Goal: Task Accomplishment & Management: Complete application form

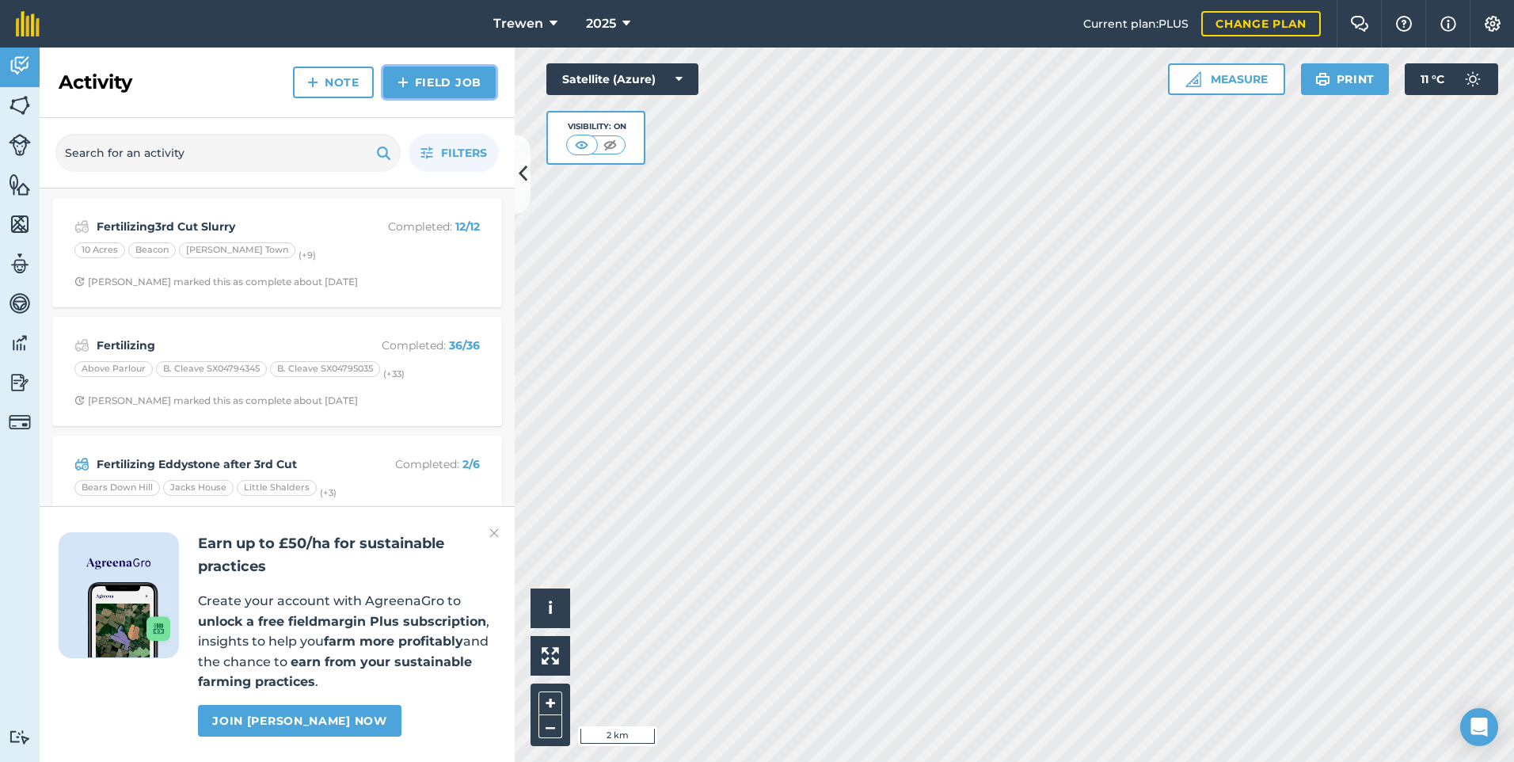
click at [429, 91] on link "Field Job" at bounding box center [439, 82] width 112 height 32
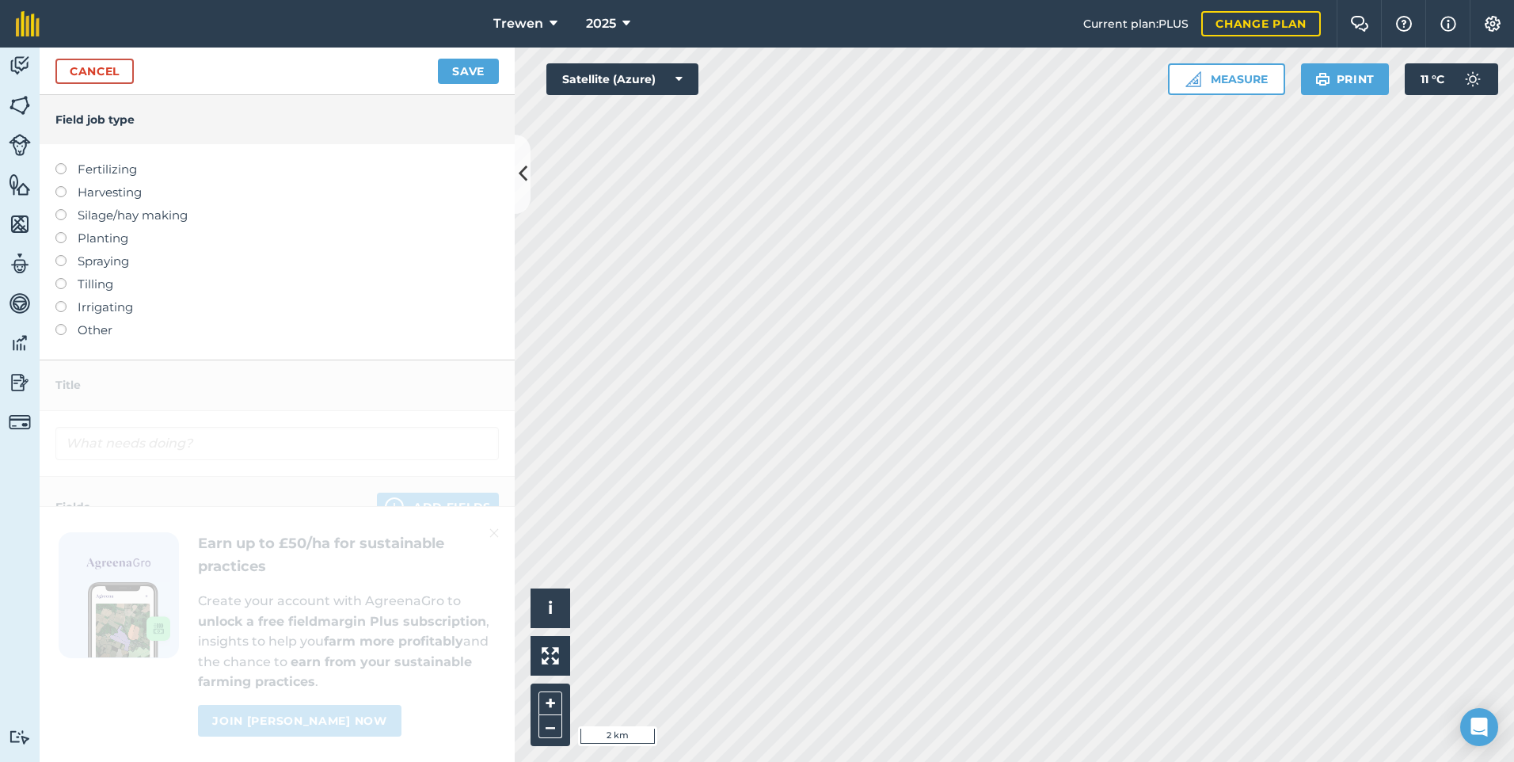
click at [76, 191] on label "Harvesting" at bounding box center [276, 192] width 443 height 19
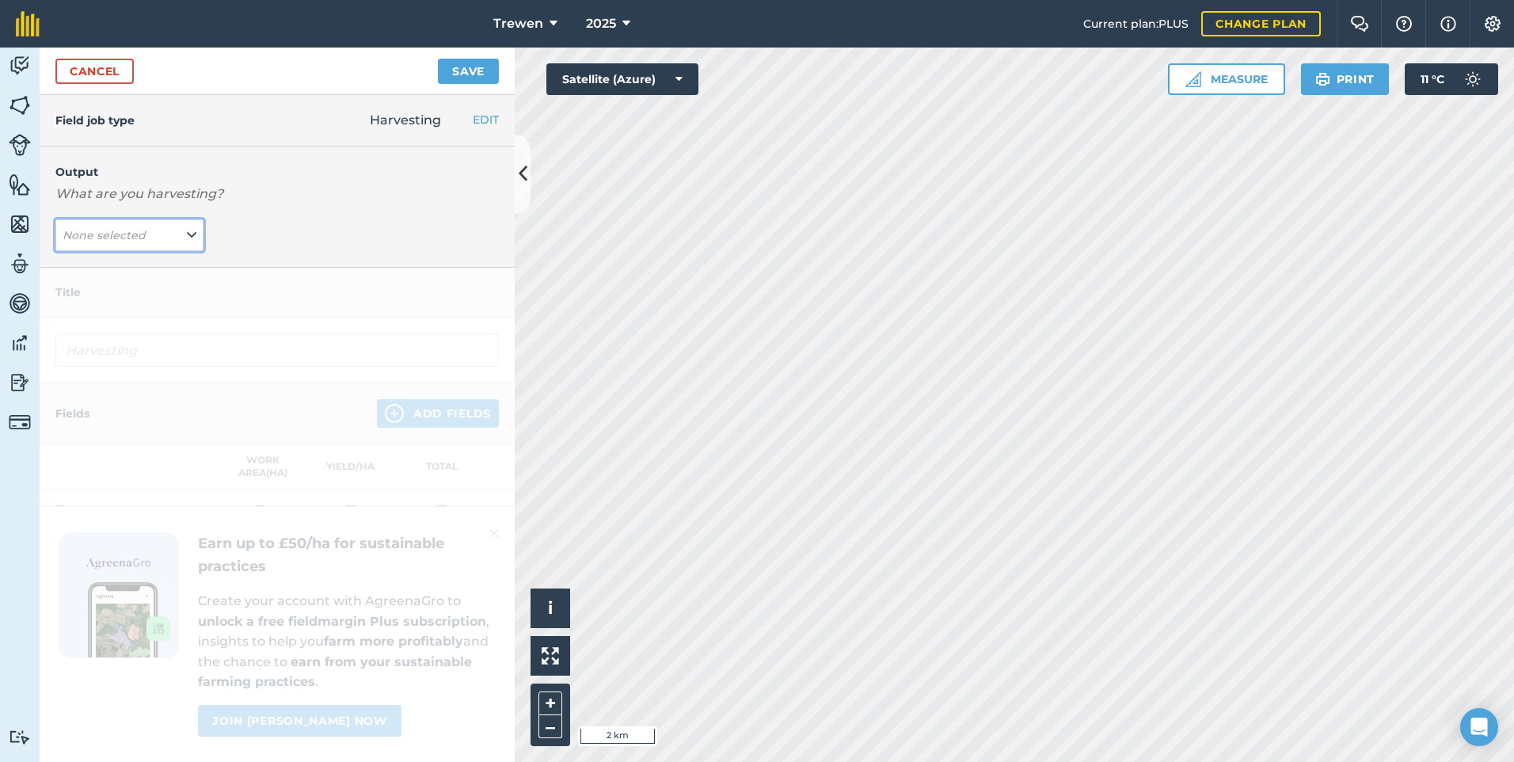
drag, startPoint x: 179, startPoint y: 230, endPoint x: 177, endPoint y: 238, distance: 9.0
click at [179, 230] on button "None selected" at bounding box center [129, 235] width 148 height 32
click at [129, 294] on button "Maize ( t )" at bounding box center [129, 298] width 148 height 30
type input "Harvesting Maize"
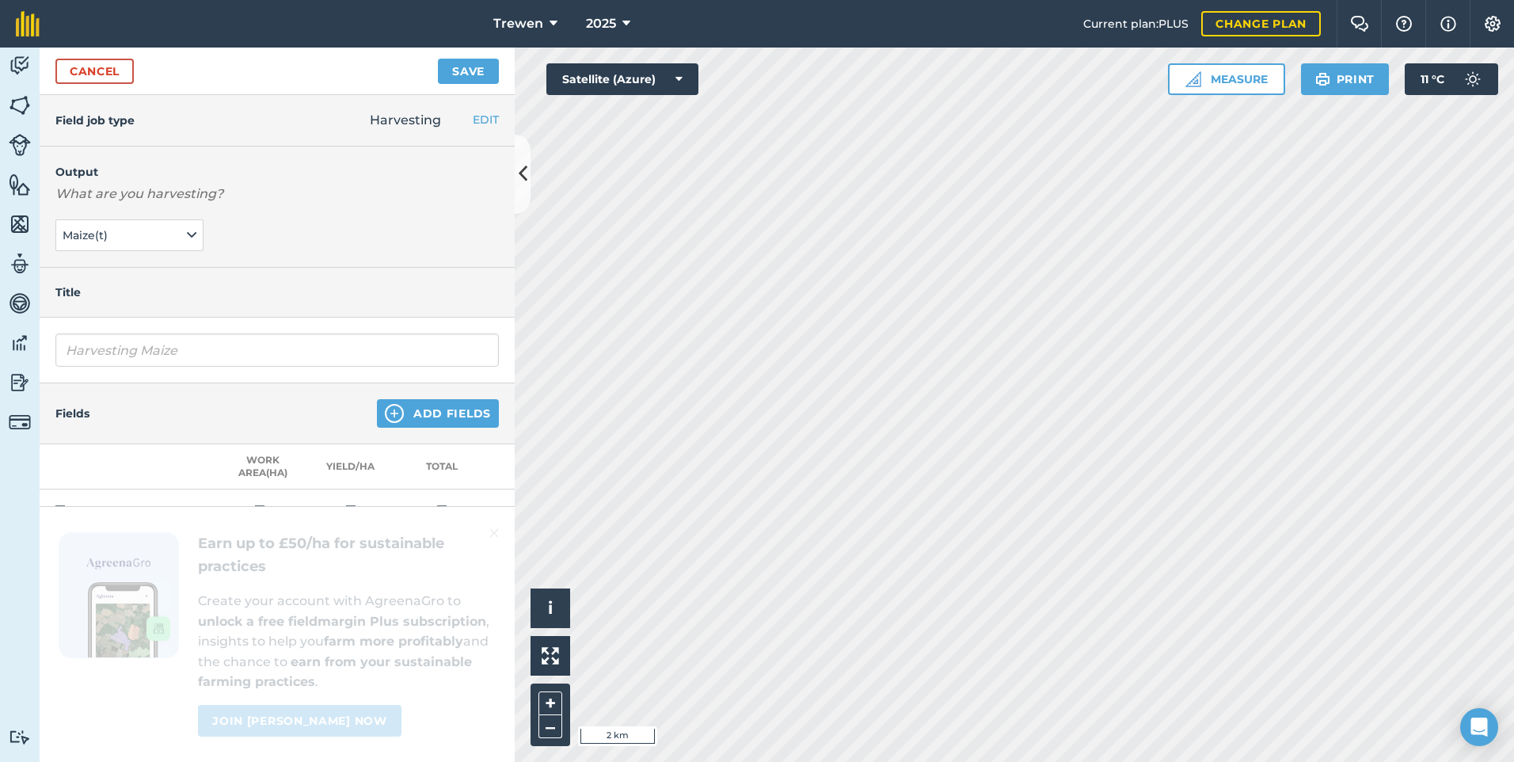
click at [411, 431] on div "Fields Add Fields" at bounding box center [277, 413] width 475 height 61
click at [443, 413] on button "Add Fields" at bounding box center [438, 413] width 122 height 28
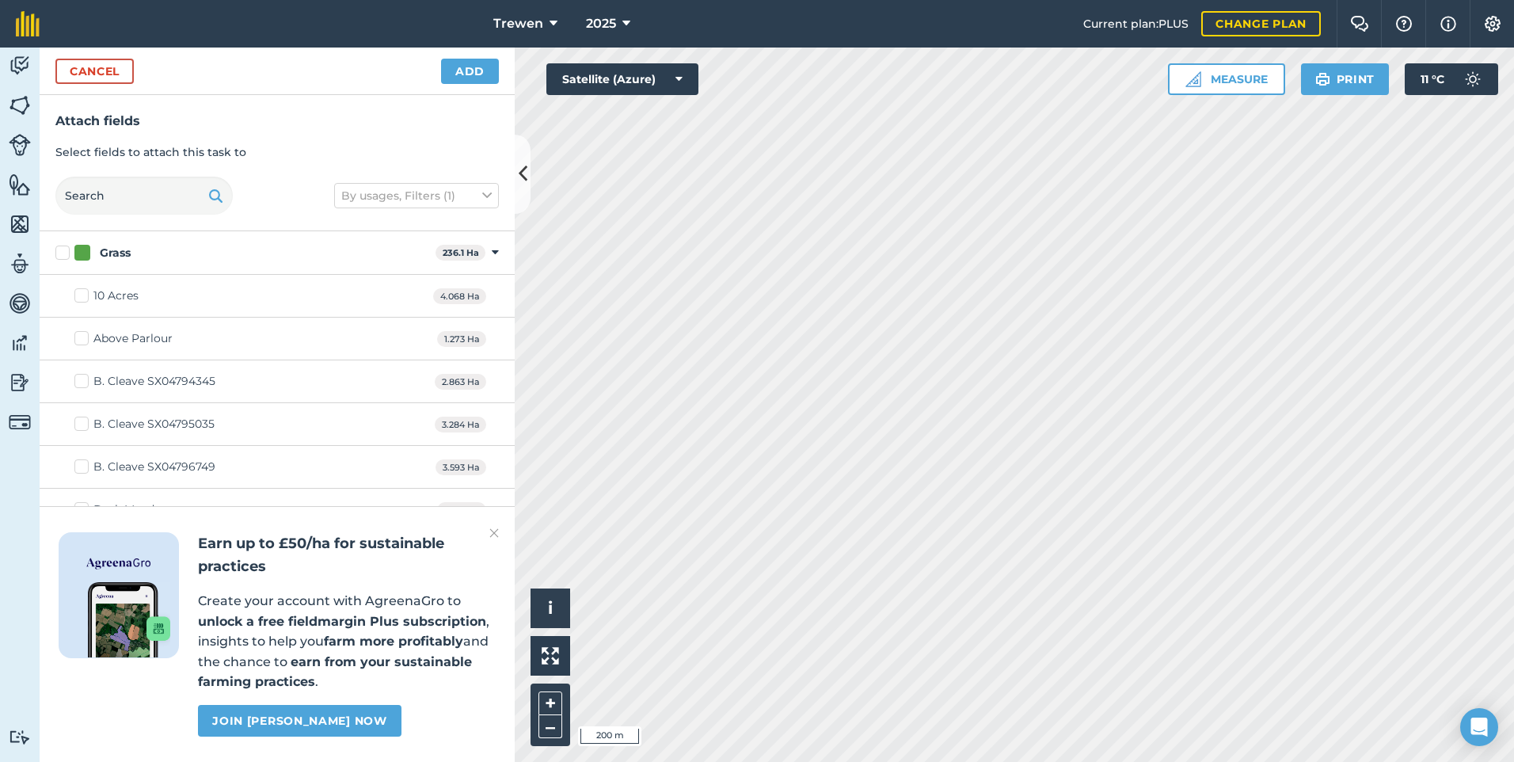
checkbox input "true"
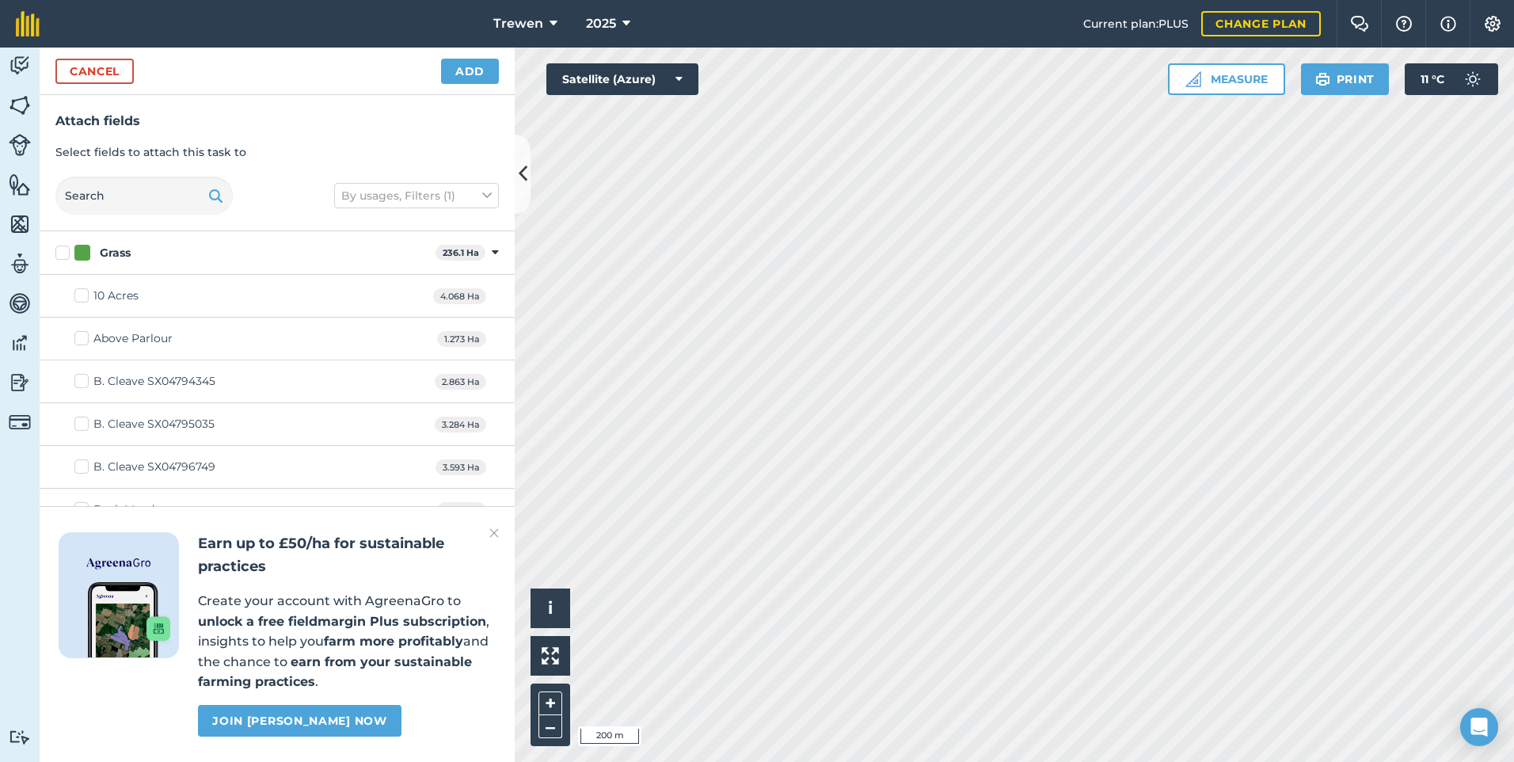
checkbox input "true"
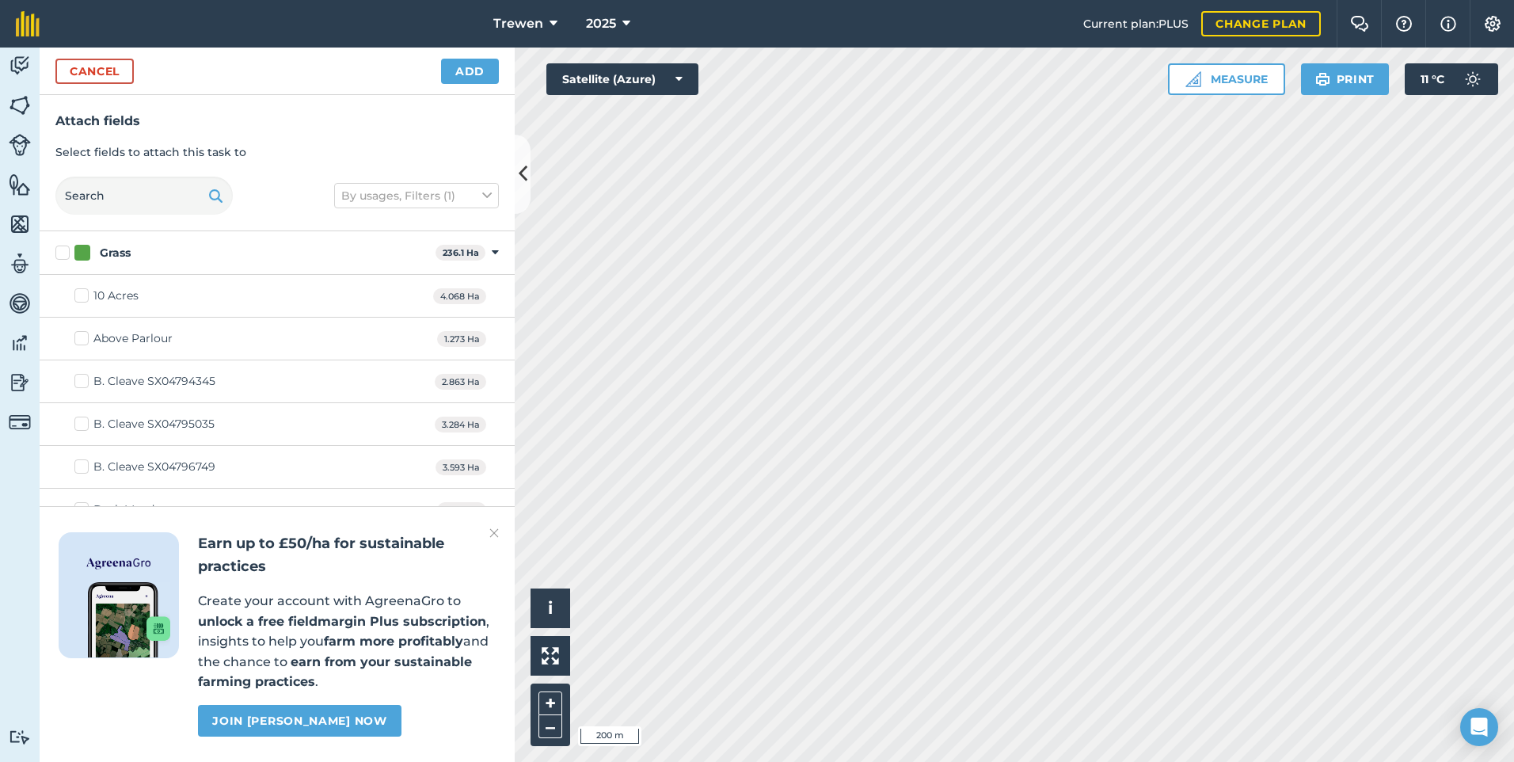
checkbox input "true"
click at [446, 50] on div "Cancel Add" at bounding box center [277, 70] width 475 height 47
click at [449, 66] on button "Add" at bounding box center [470, 71] width 58 height 25
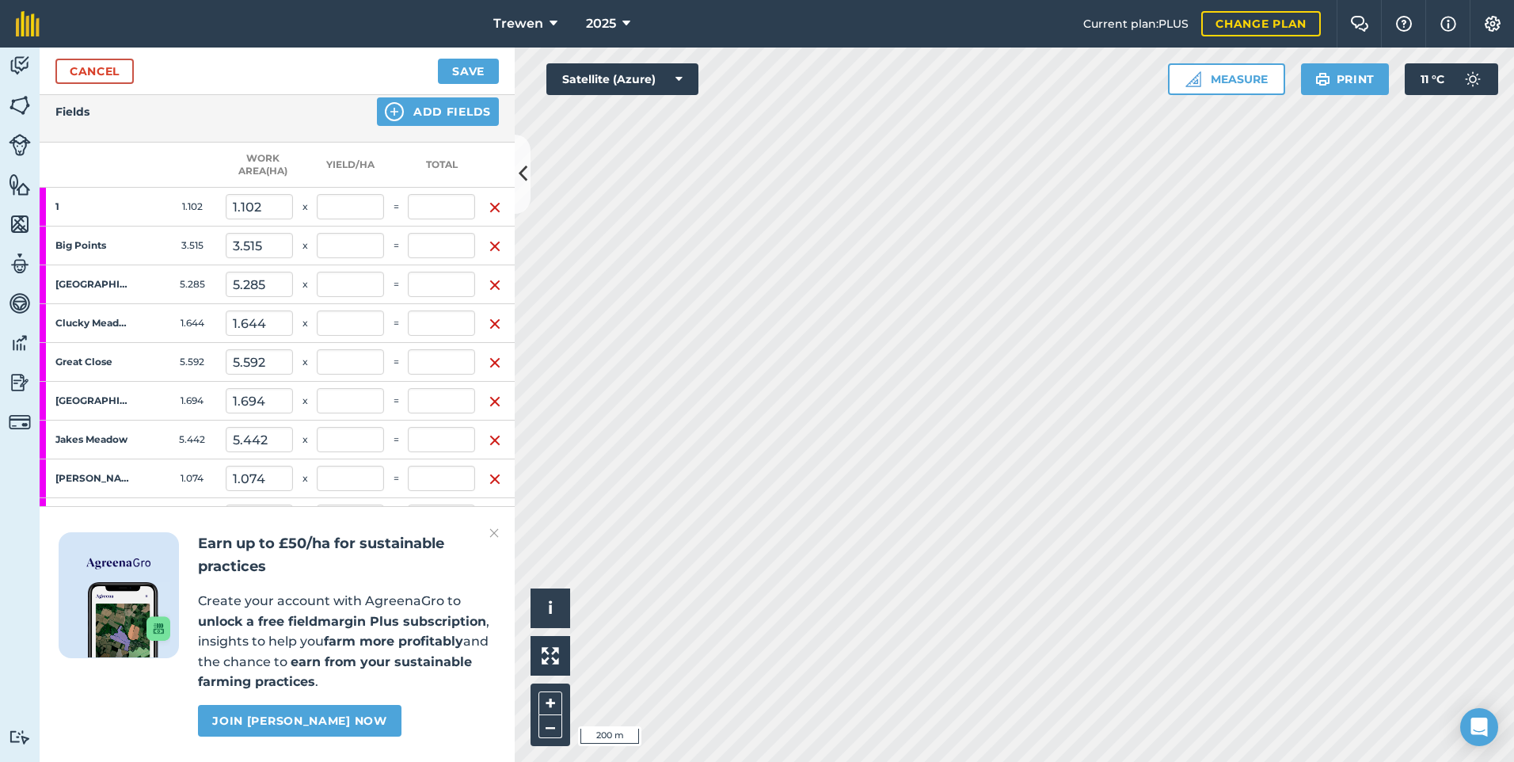
scroll to position [475, 0]
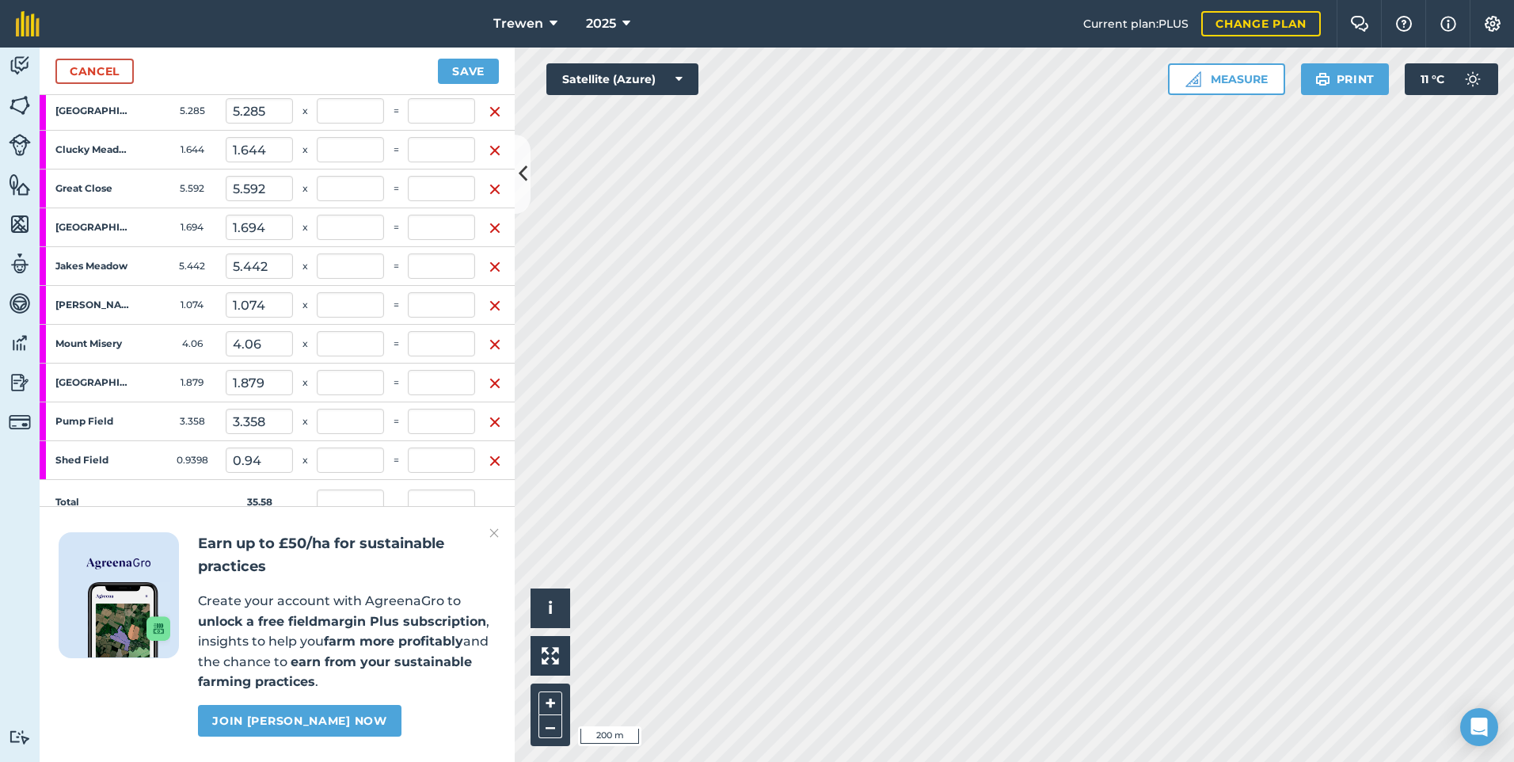
click at [492, 536] on img at bounding box center [493, 532] width 9 height 19
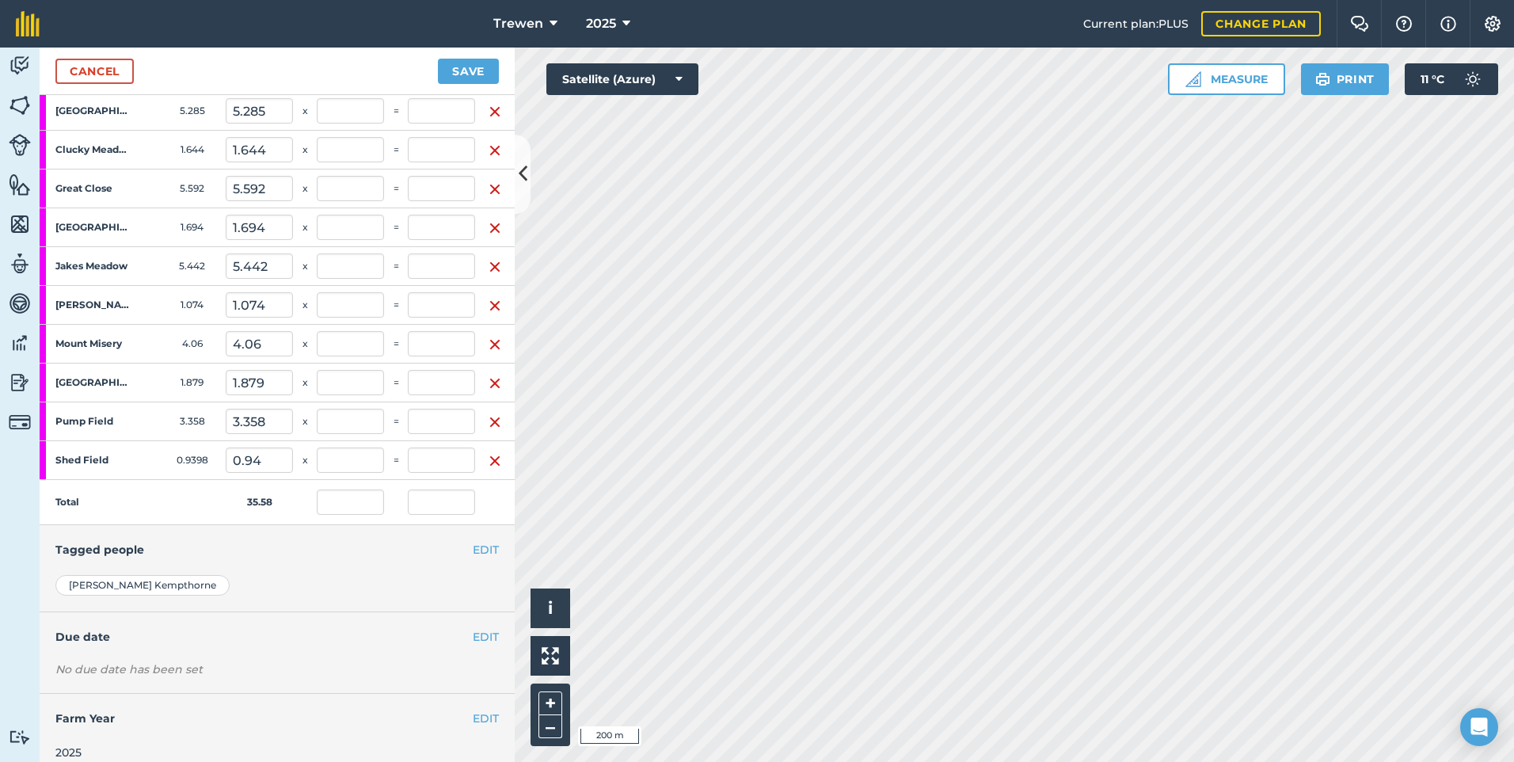
scroll to position [79, 0]
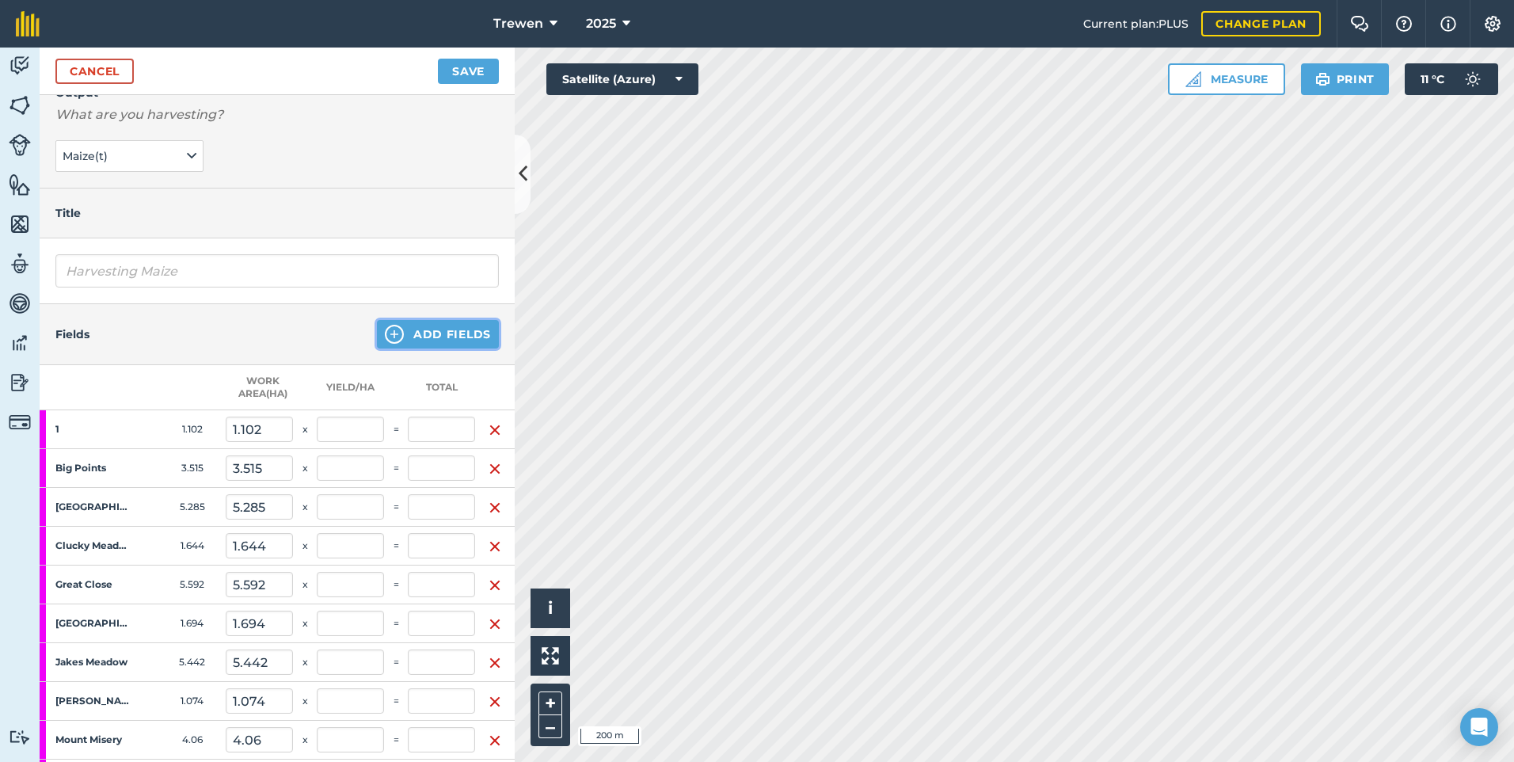
click at [420, 326] on button "Add Fields" at bounding box center [438, 334] width 122 height 28
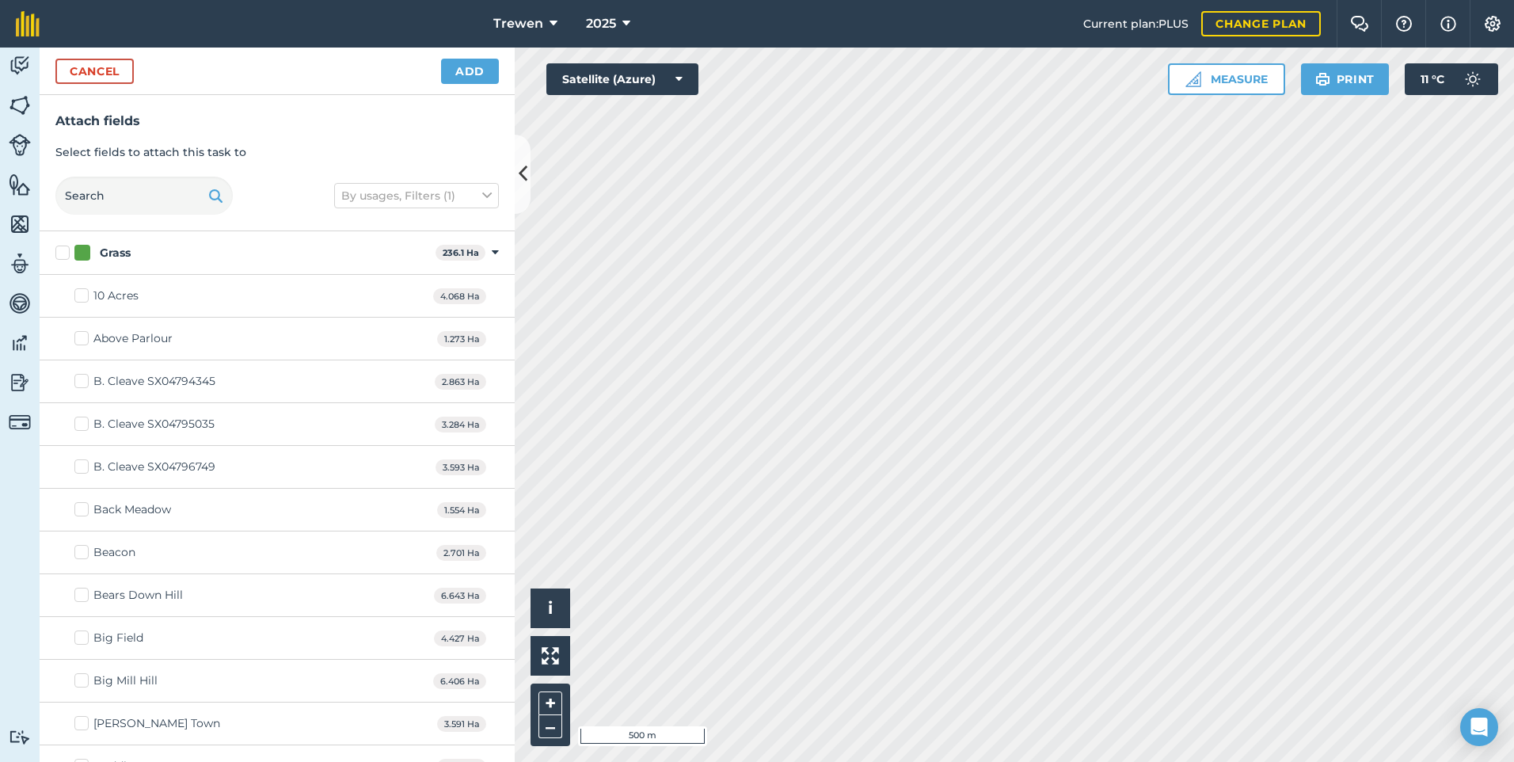
checkbox input "true"
click at [482, 77] on button "Add" at bounding box center [470, 71] width 58 height 25
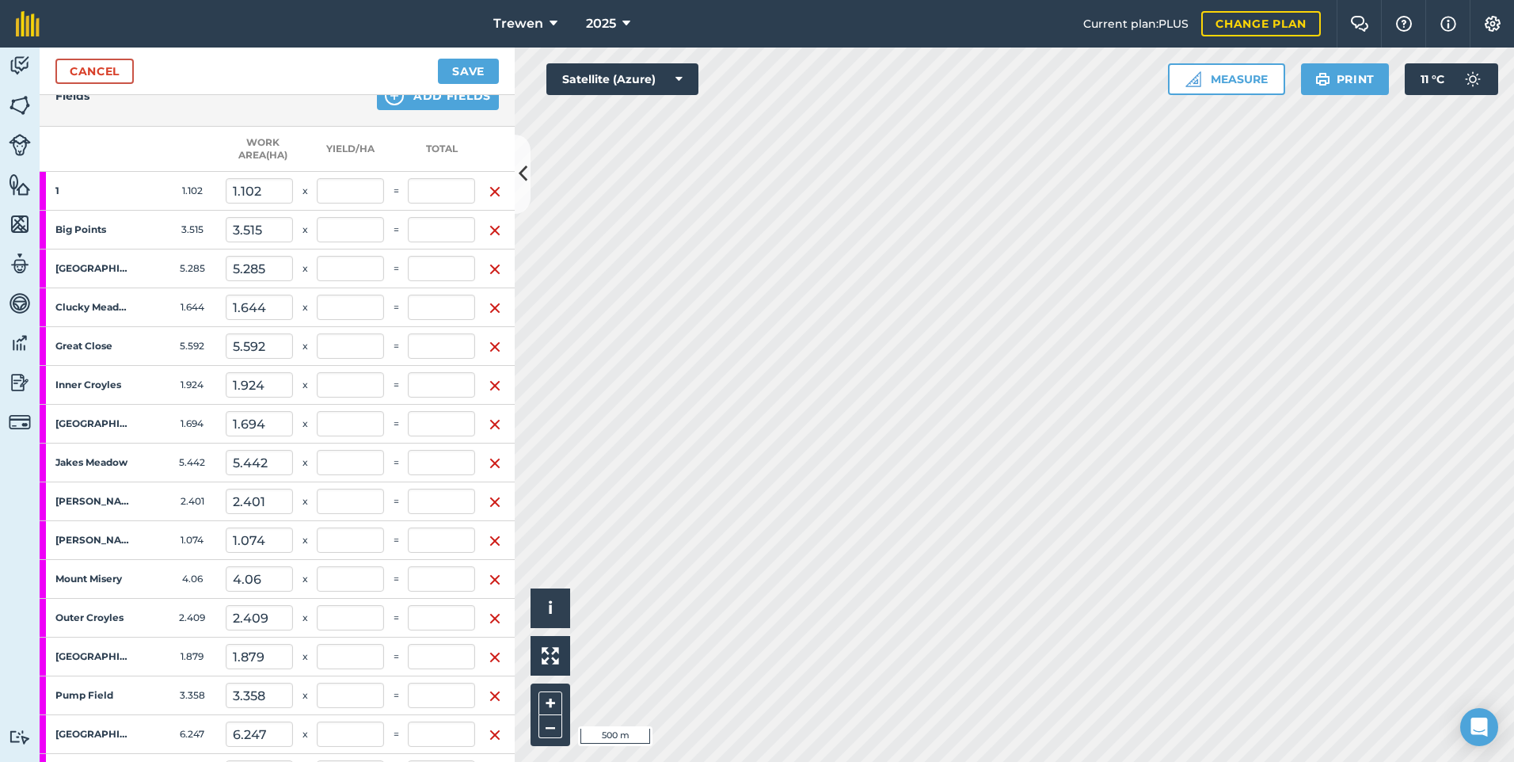
scroll to position [158, 0]
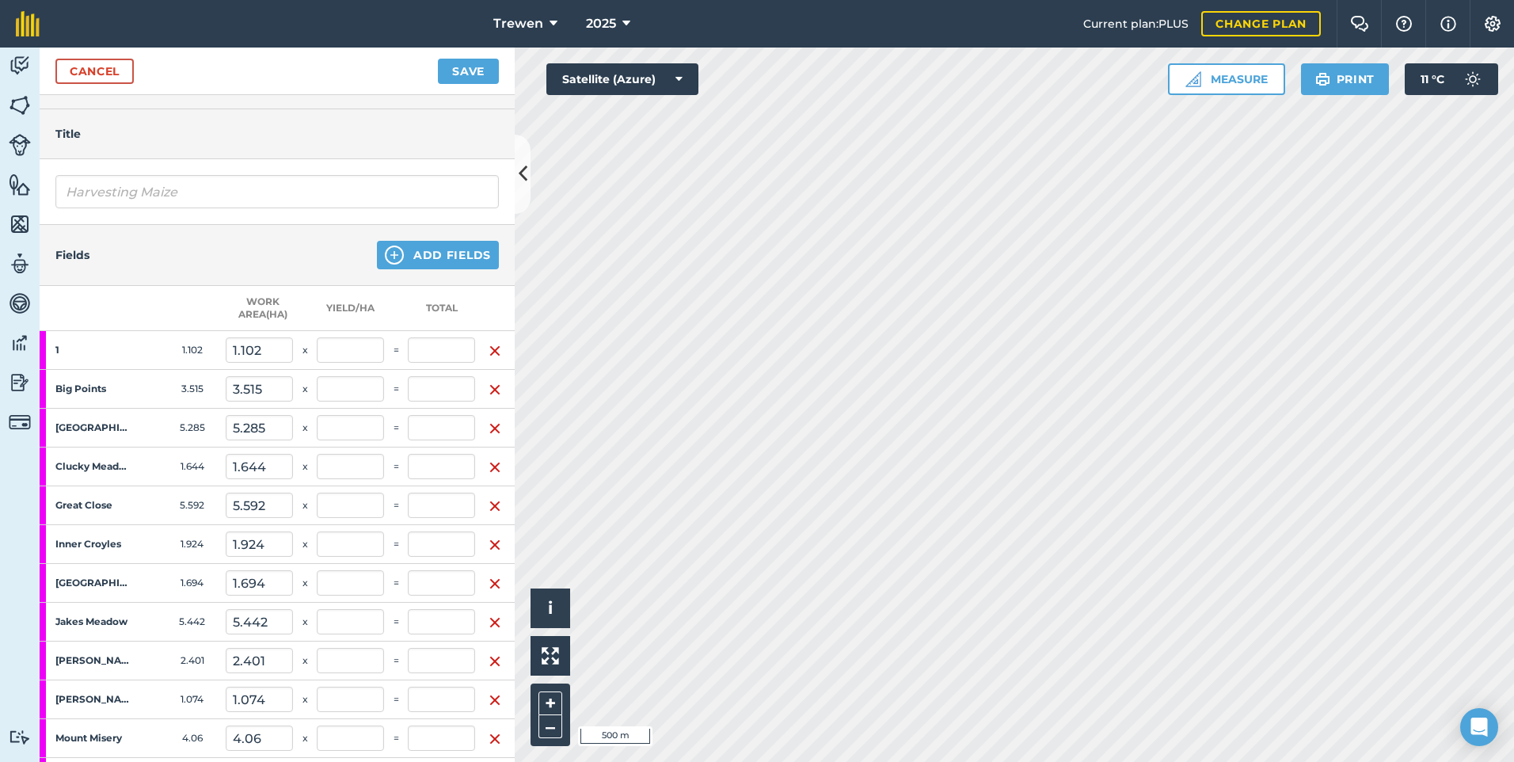
click at [434, 270] on div "Fields Add Fields" at bounding box center [277, 255] width 475 height 61
click at [434, 261] on button "Add Fields" at bounding box center [438, 255] width 122 height 28
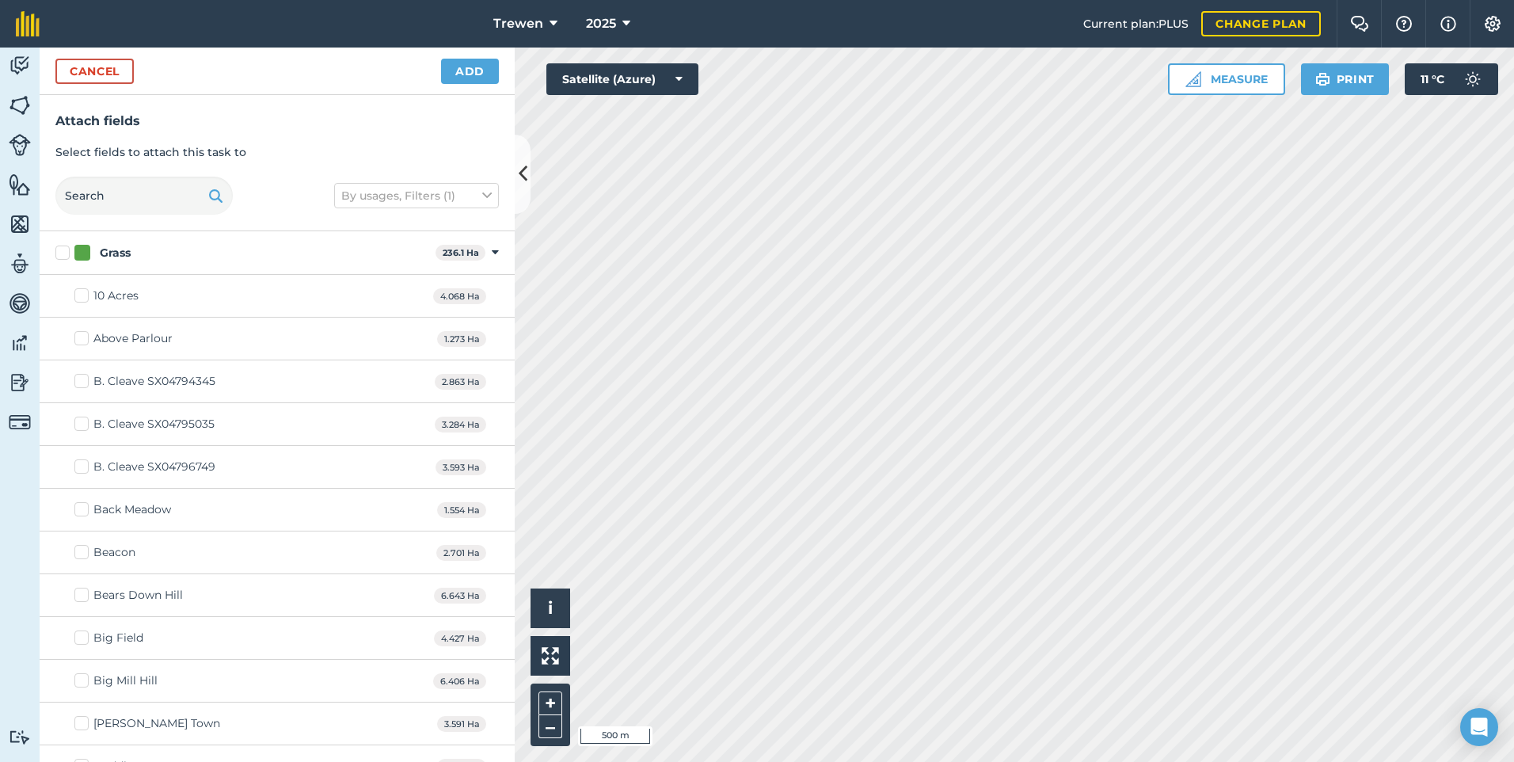
checkbox input "true"
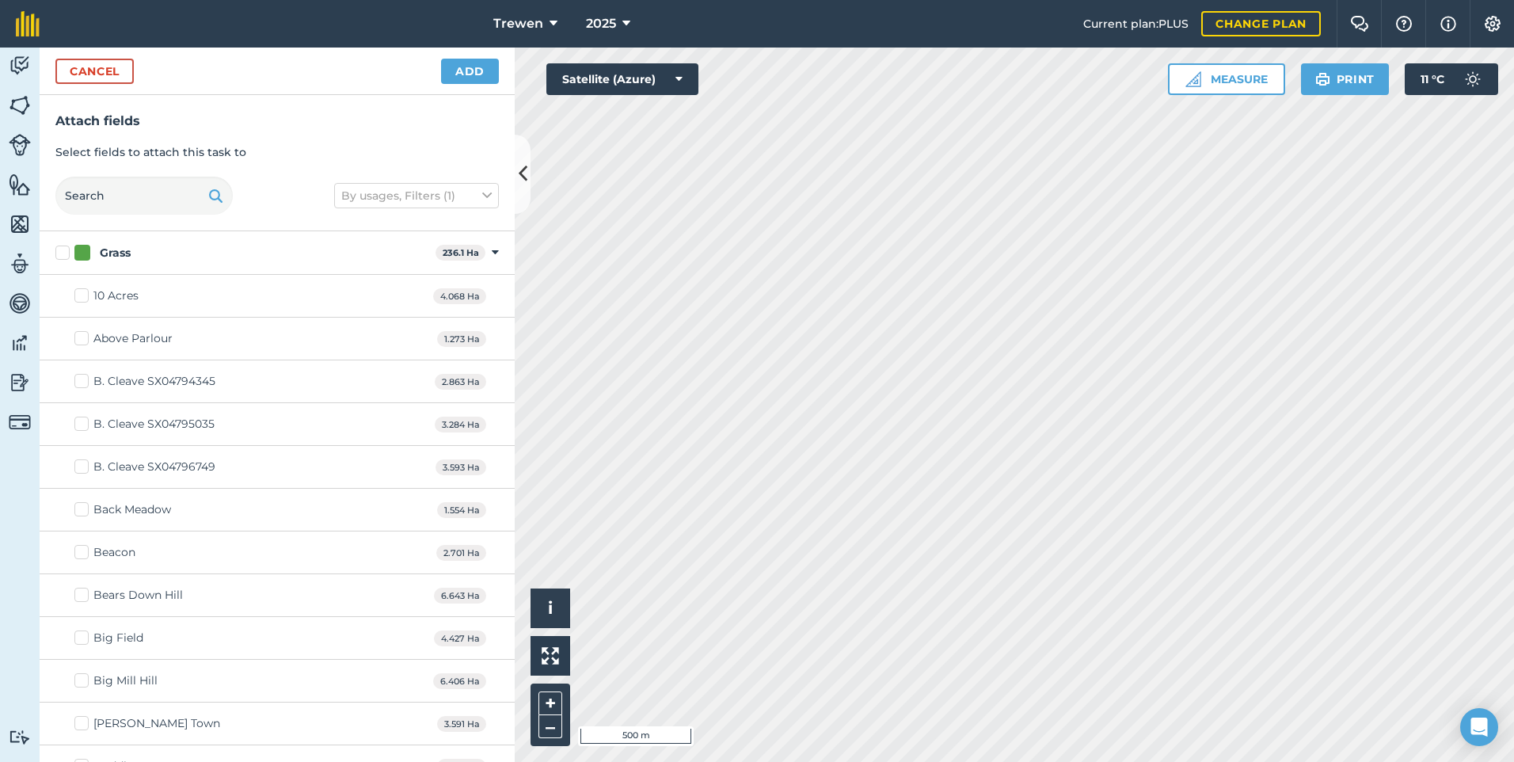
checkbox input "true"
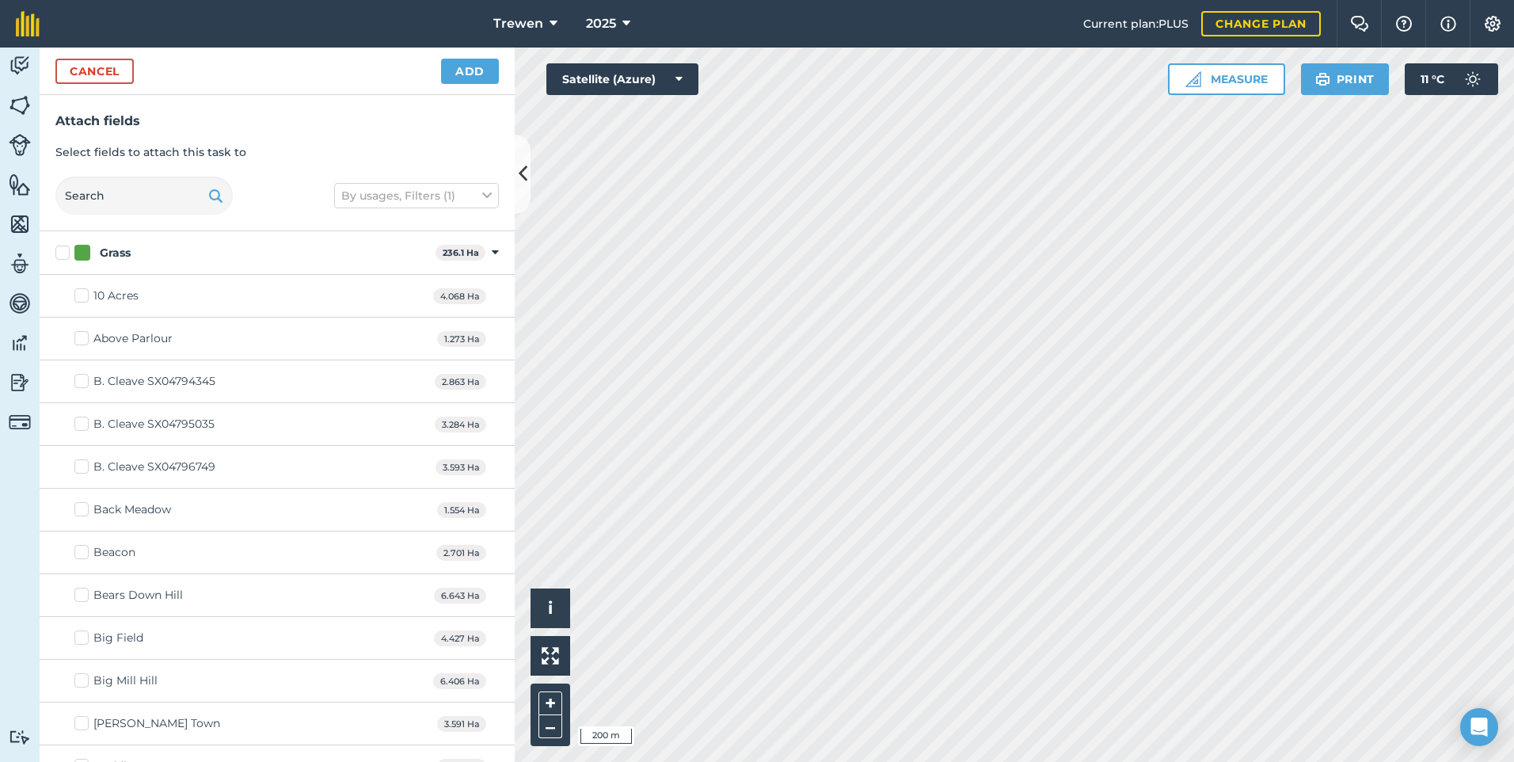
checkbox input "true"
click at [448, 66] on button "Add" at bounding box center [470, 71] width 58 height 25
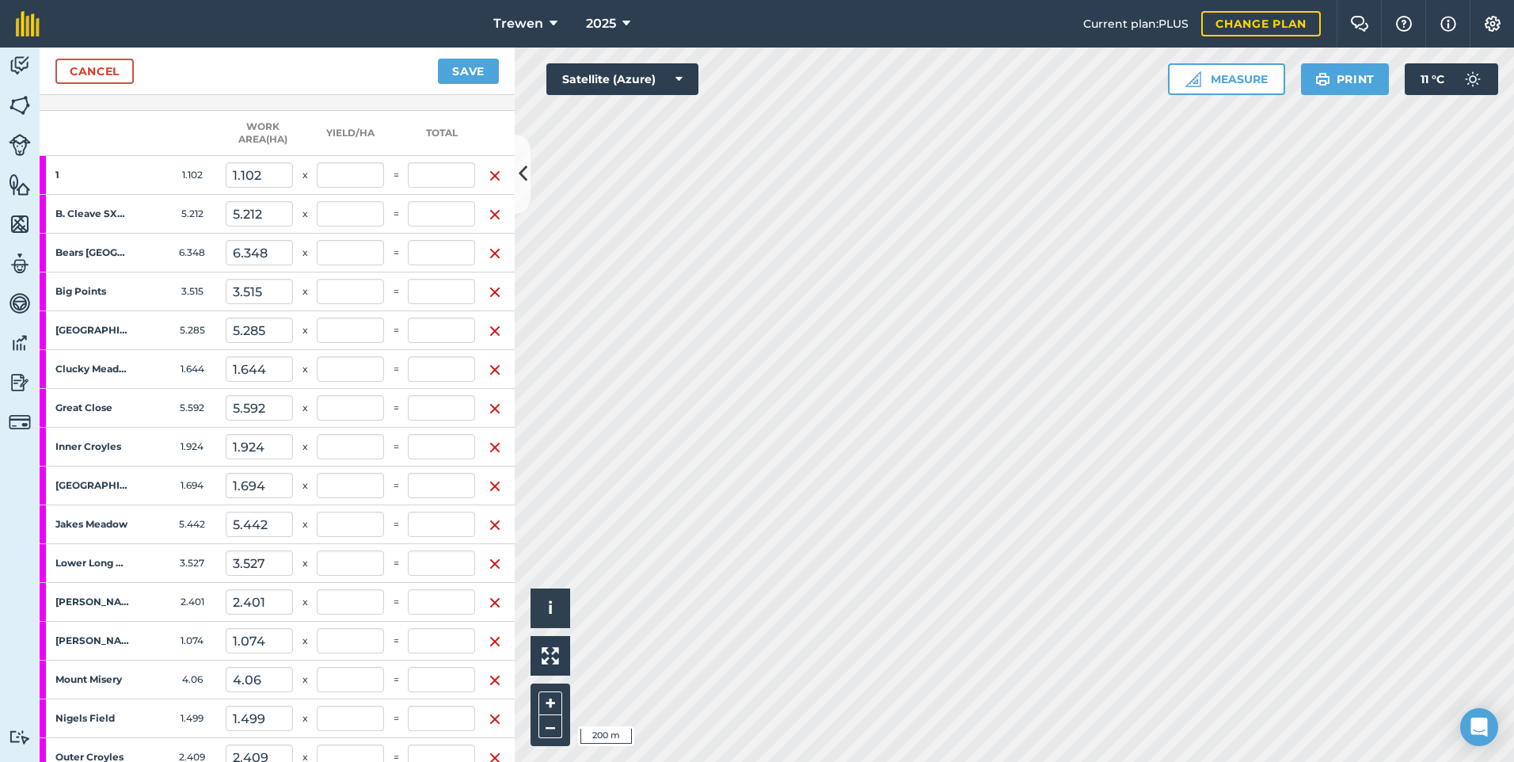
scroll to position [17, 0]
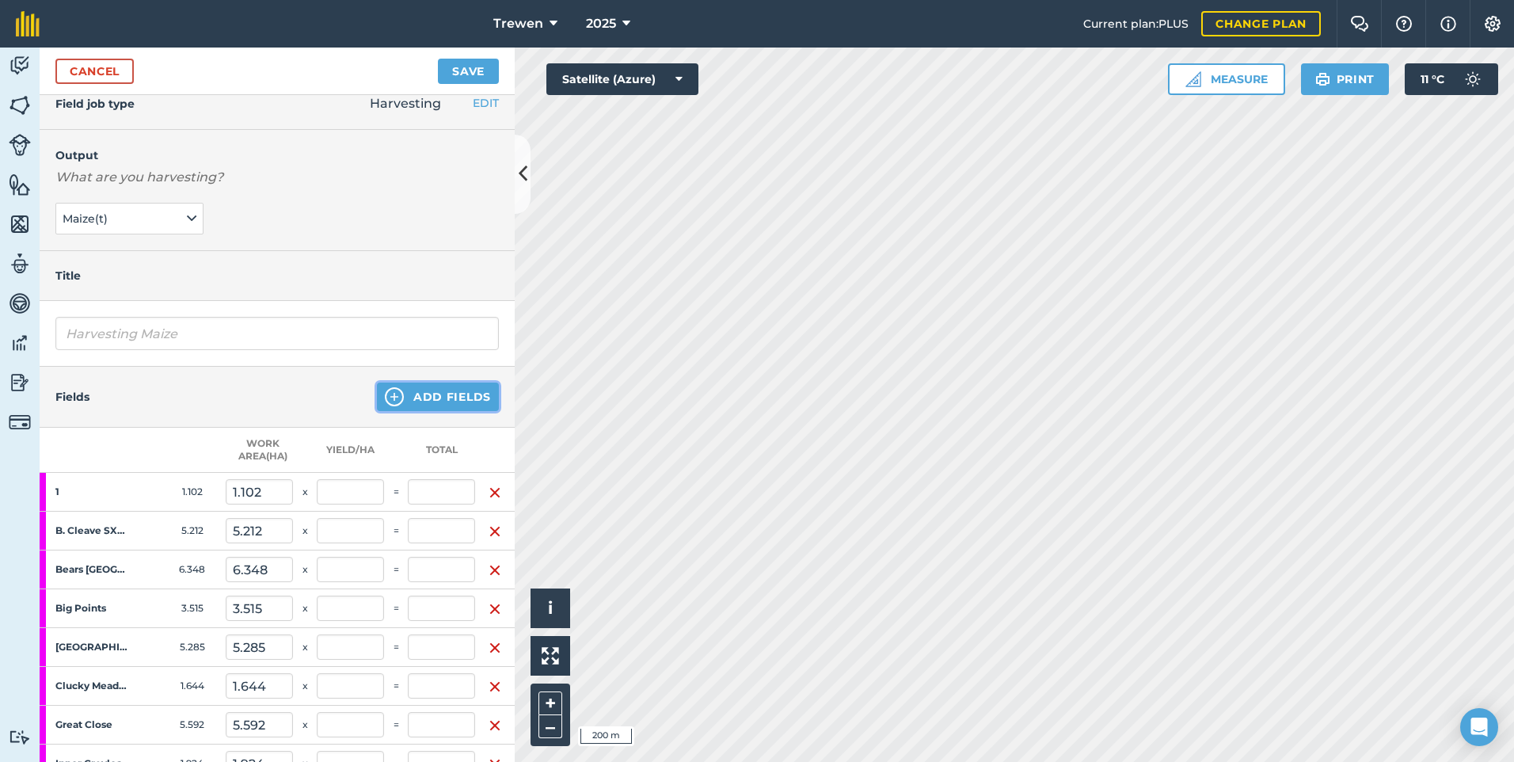
click at [443, 394] on button "Add Fields" at bounding box center [438, 396] width 122 height 28
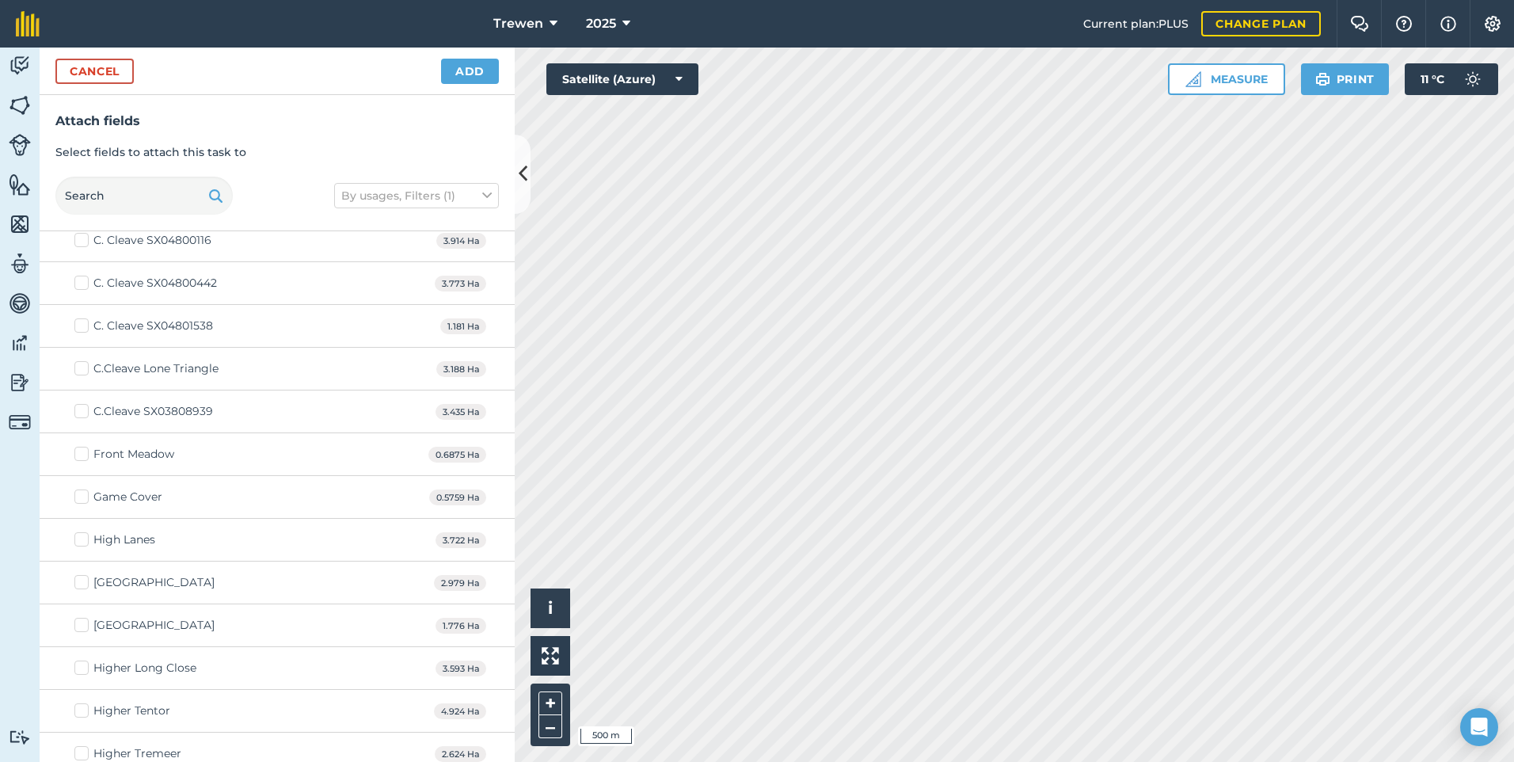
scroll to position [0, 0]
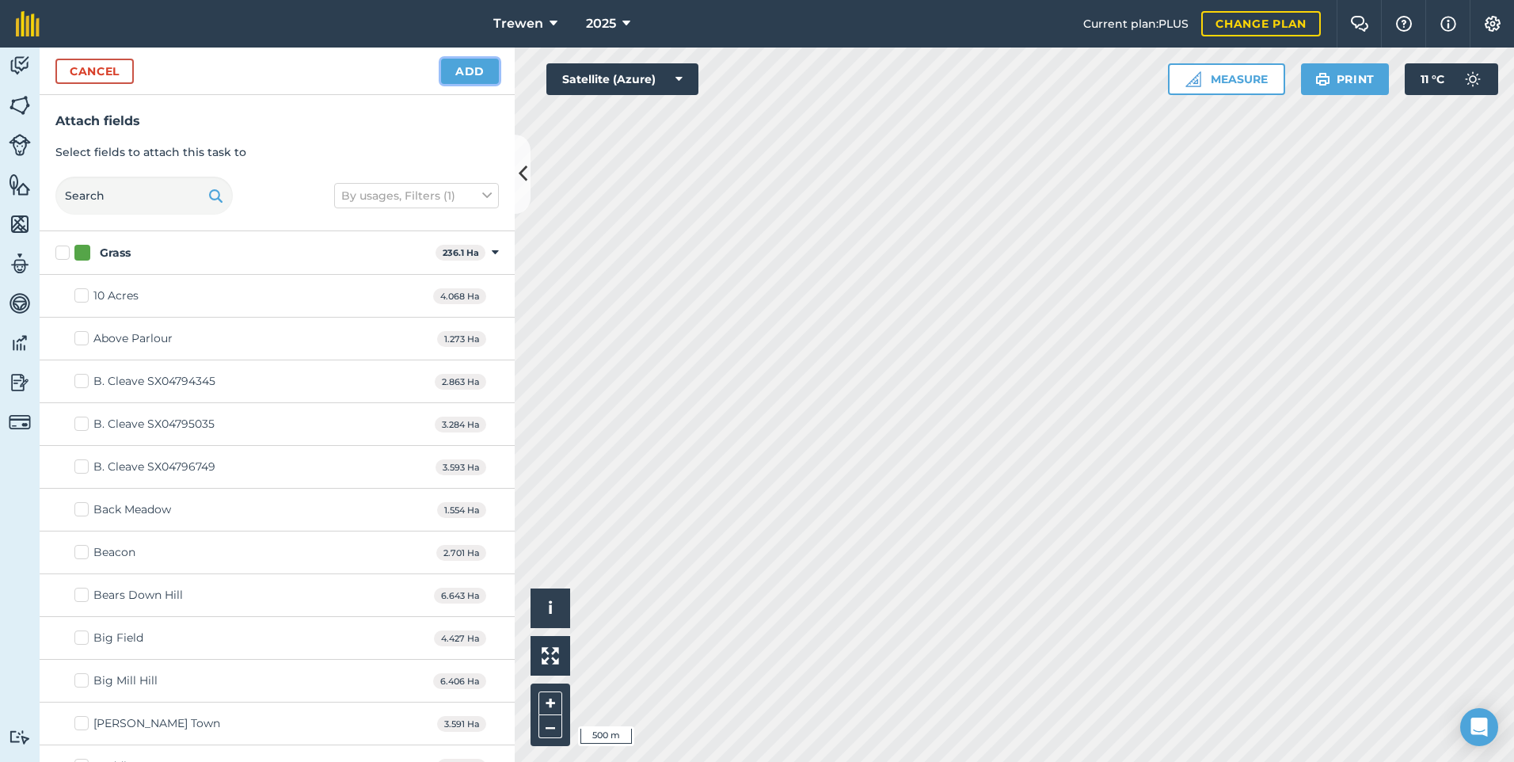
click at [454, 69] on button "Add" at bounding box center [470, 71] width 58 height 25
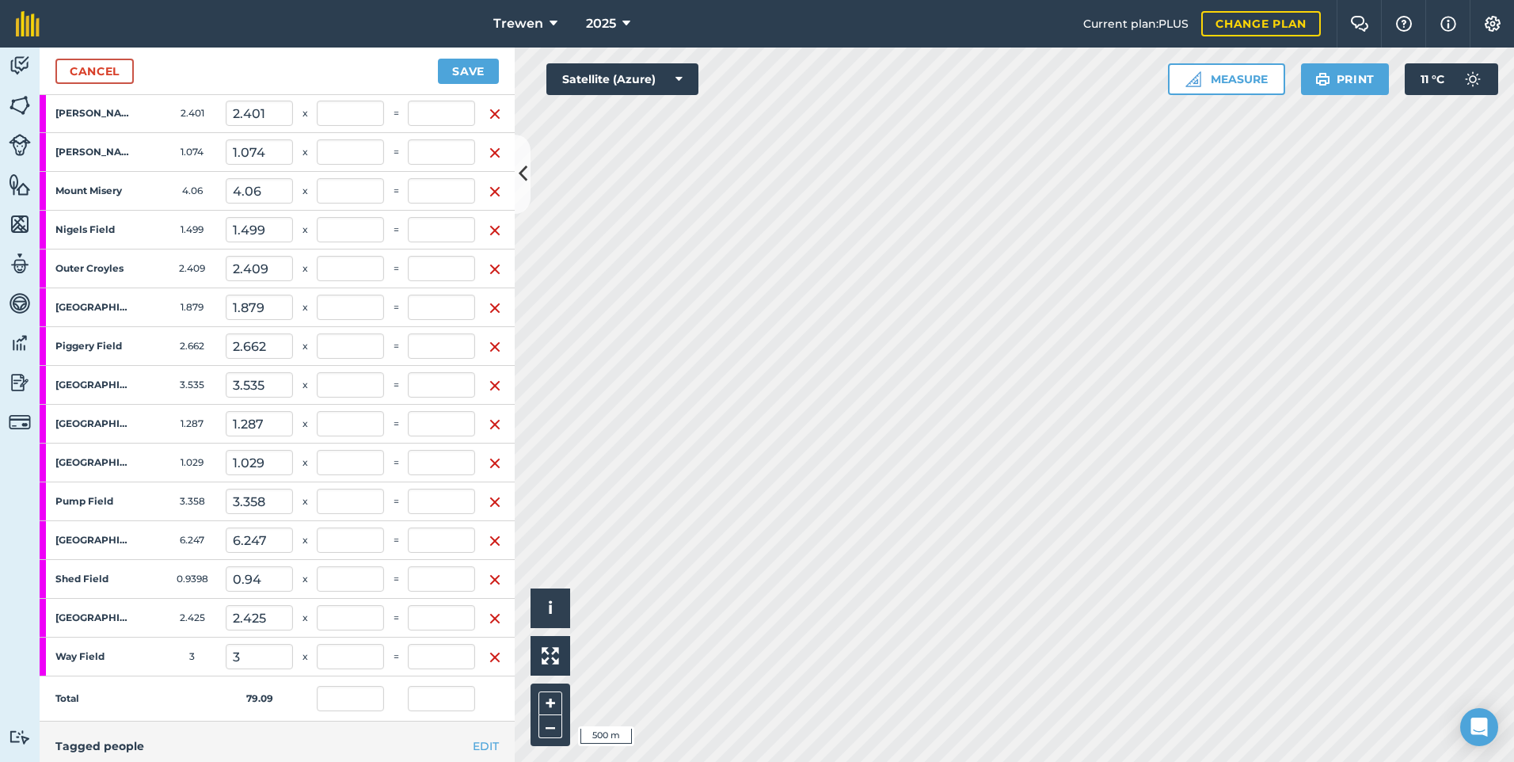
scroll to position [887, 0]
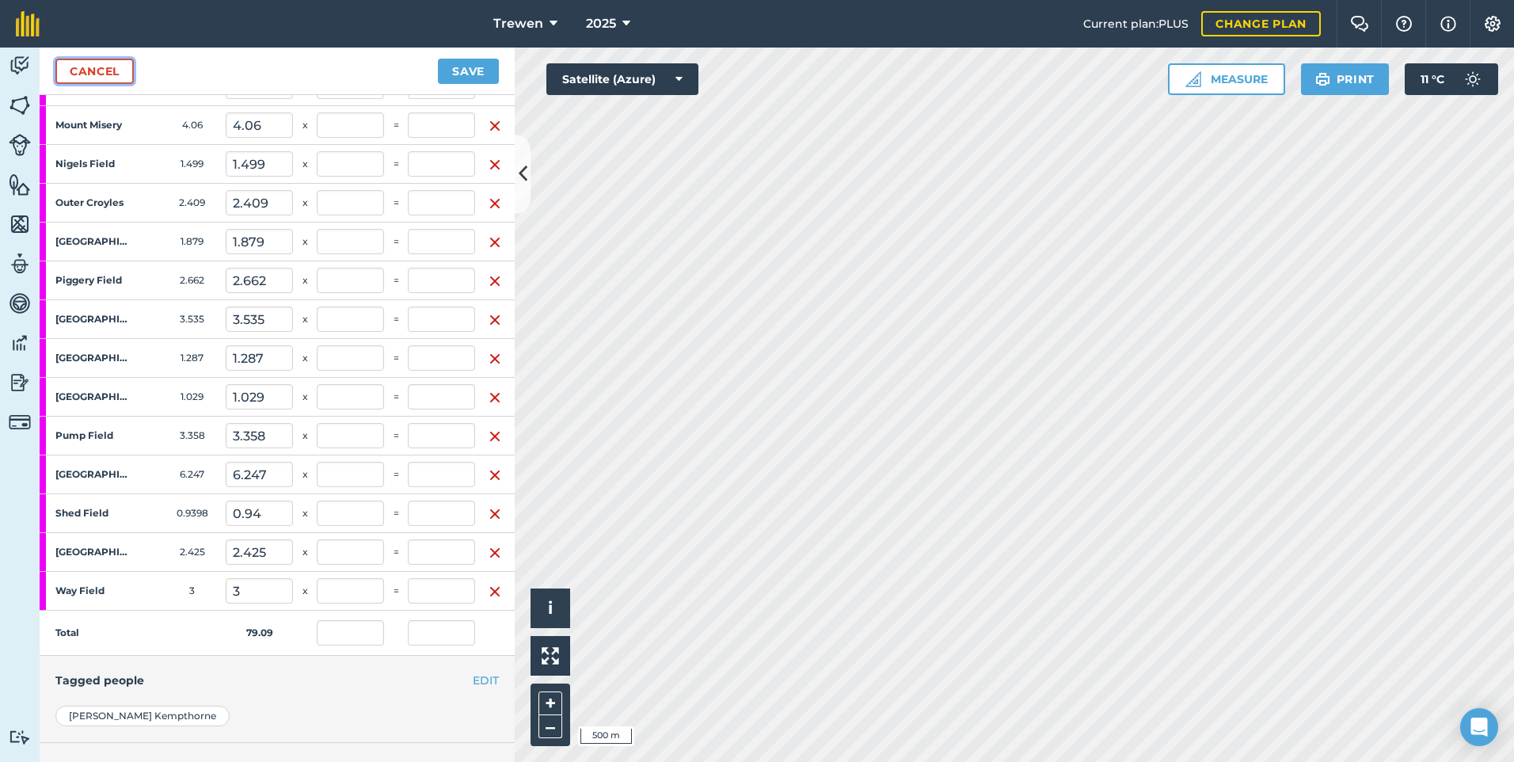
click at [93, 70] on link "Cancel" at bounding box center [94, 71] width 78 height 25
